Goal: Browse casually: Explore the website without a specific task or goal

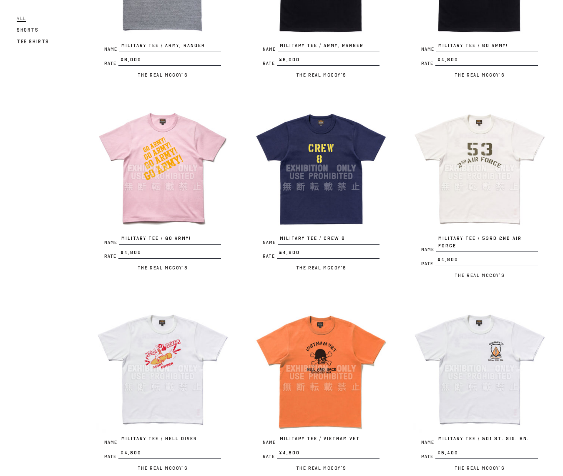
click at [462, 179] on img at bounding box center [479, 168] width 133 height 133
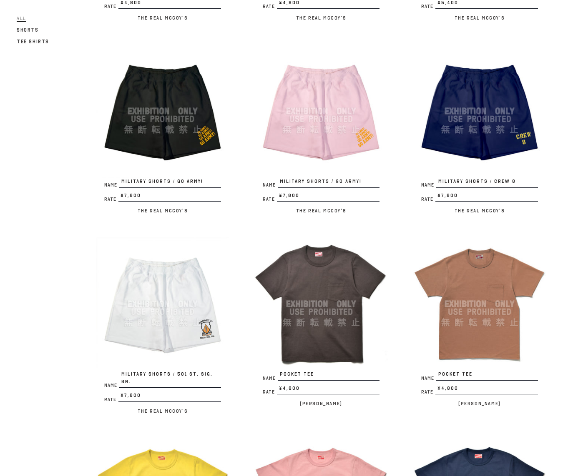
scroll to position [1400, 0]
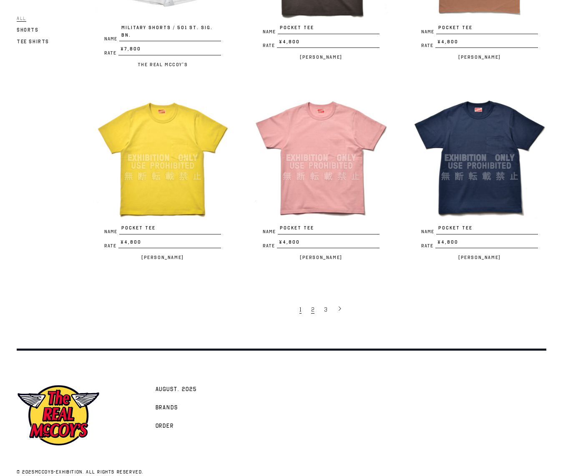
click at [313, 306] on span "2" at bounding box center [312, 310] width 3 height 8
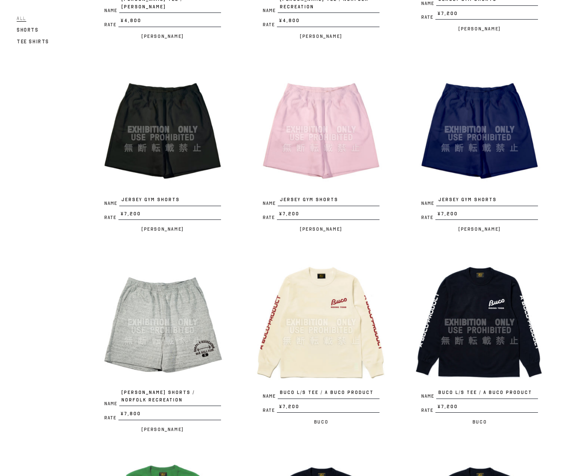
scroll to position [657, 0]
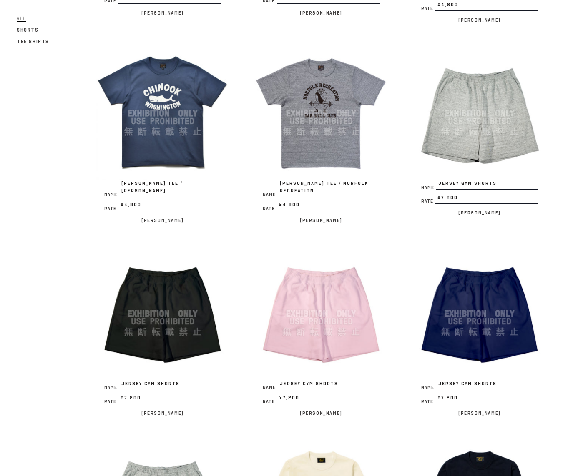
click at [146, 78] on img at bounding box center [162, 113] width 133 height 133
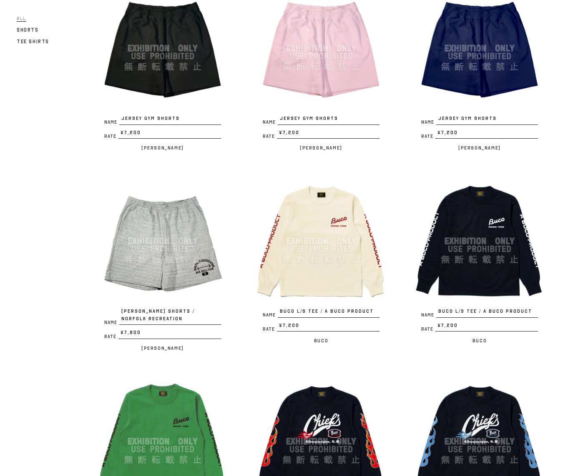
scroll to position [771, 0]
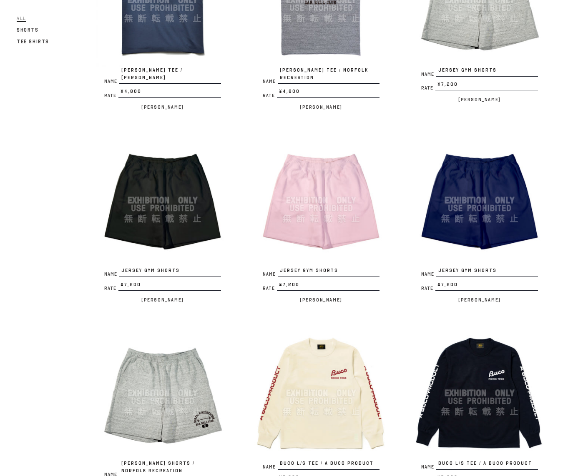
click at [475, 182] on img at bounding box center [479, 200] width 133 height 133
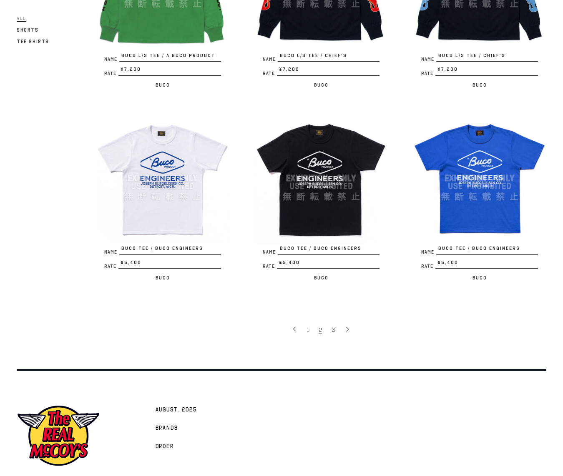
scroll to position [1407, 0]
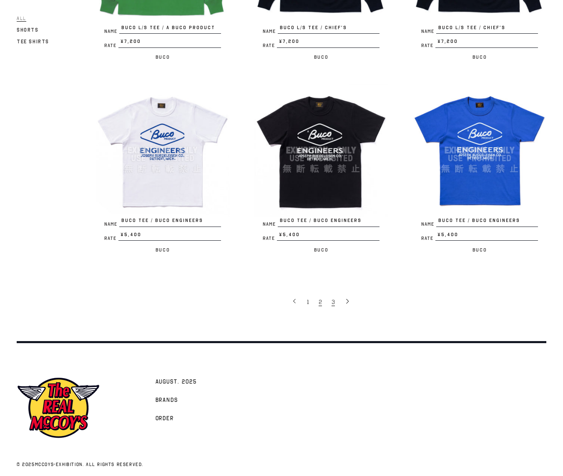
click at [333, 298] on span "3" at bounding box center [332, 302] width 3 height 8
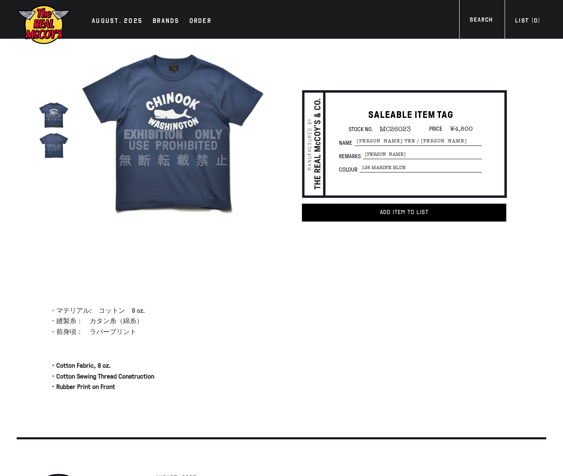
click at [150, 119] on img at bounding box center [173, 135] width 188 height 188
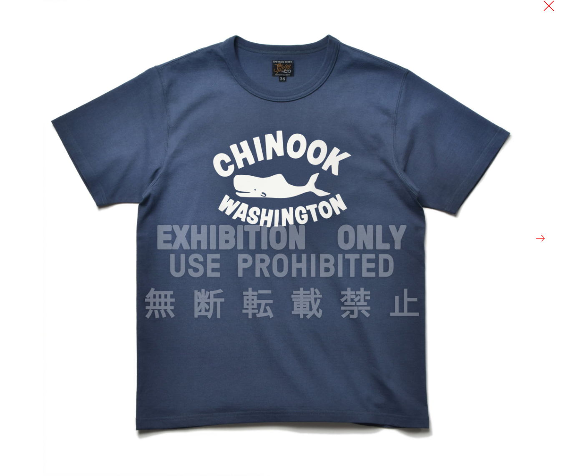
click at [551, 8] on button at bounding box center [549, 6] width 12 height 12
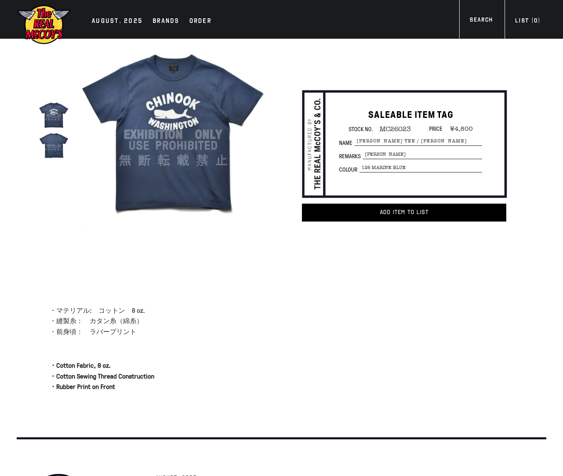
click at [183, 114] on img at bounding box center [173, 135] width 188 height 188
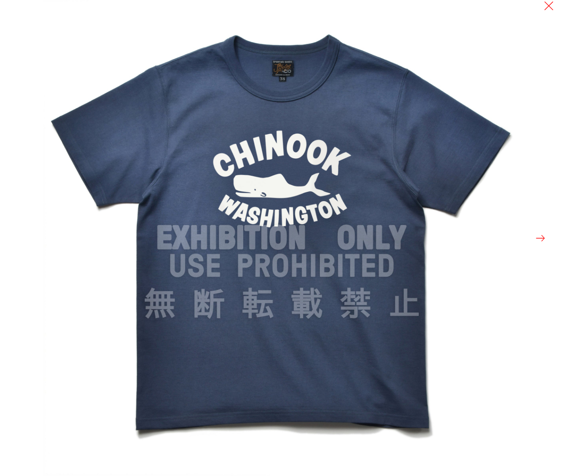
click at [454, 69] on img at bounding box center [281, 238] width 476 height 476
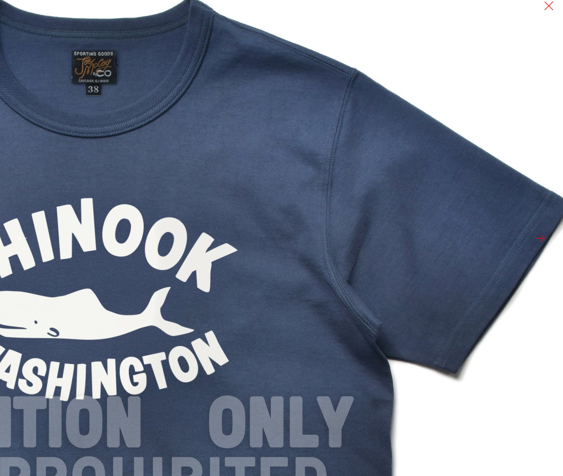
click at [544, 12] on img at bounding box center [92, 424] width 1000 height 1000
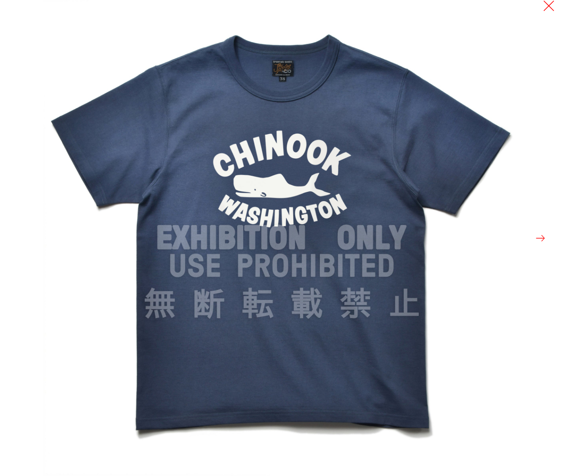
click at [541, 7] on div at bounding box center [324, 238] width 563 height 476
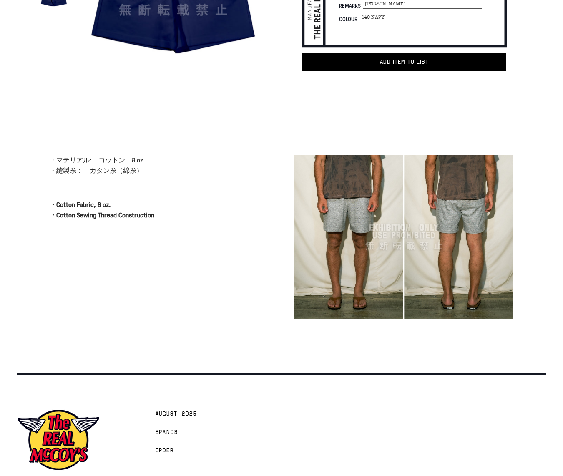
click at [332, 212] on img at bounding box center [403, 237] width 219 height 164
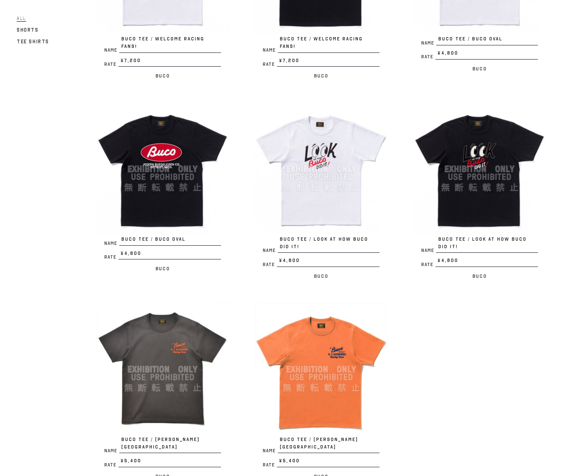
scroll to position [427, 0]
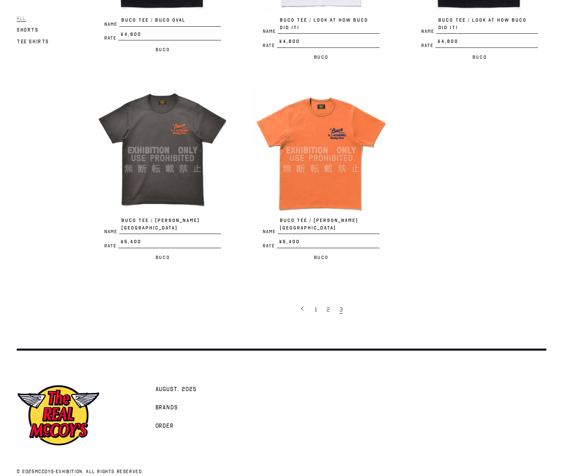
click at [326, 163] on img at bounding box center [320, 150] width 133 height 133
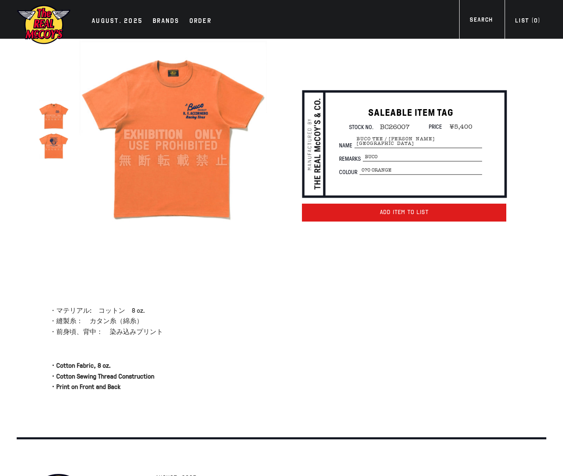
scroll to position [14, 0]
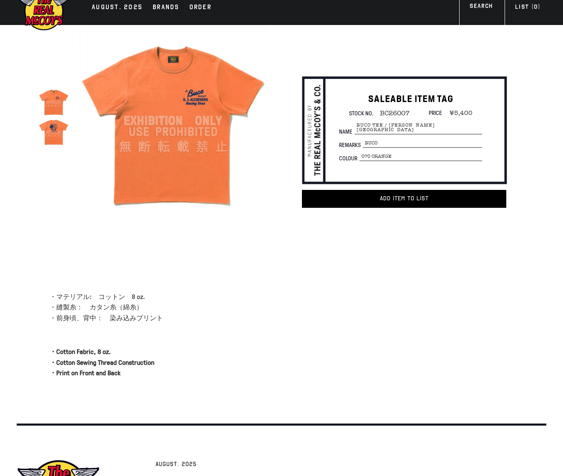
click at [63, 135] on img at bounding box center [54, 132] width 30 height 30
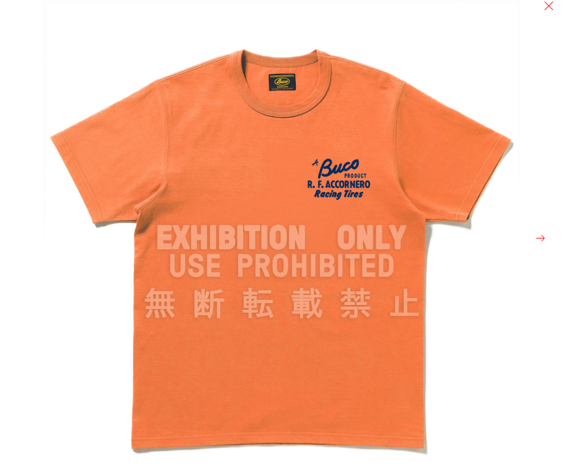
click at [541, 237] on button at bounding box center [540, 239] width 12 height 12
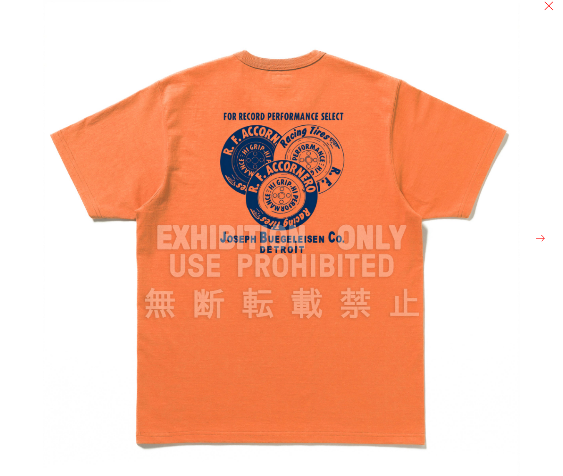
click at [518, 289] on img at bounding box center [281, 238] width 476 height 476
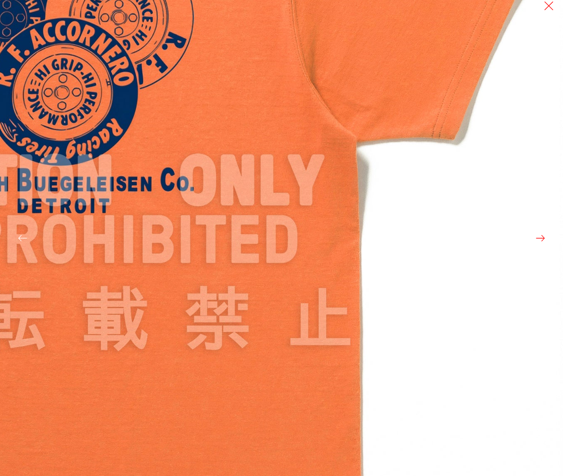
click at [369, 188] on img at bounding box center [62, 182] width 1000 height 1000
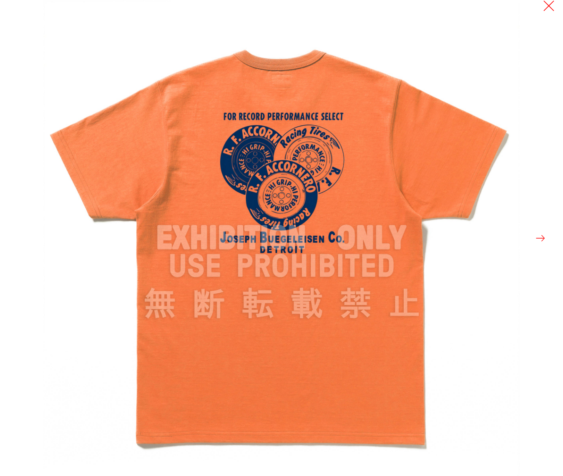
click at [551, 8] on button at bounding box center [549, 6] width 12 height 12
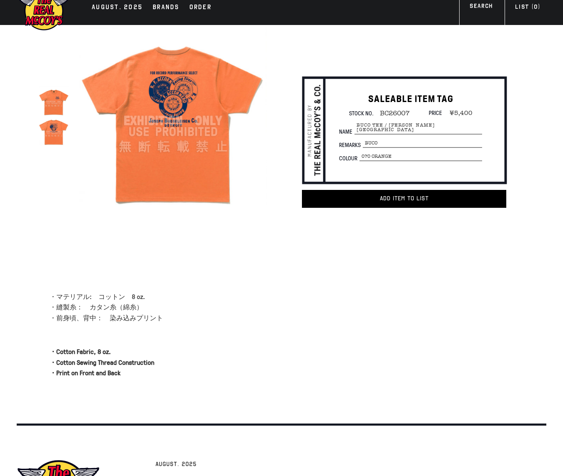
click at [330, 265] on div at bounding box center [281, 274] width 563 height 33
